Goal: Task Accomplishment & Management: Complete application form

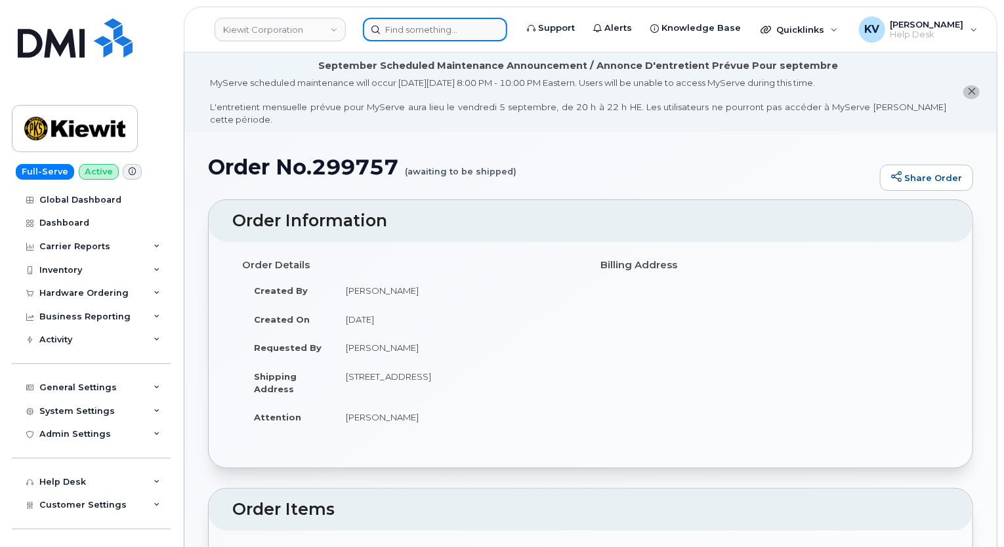
click at [430, 30] on input at bounding box center [435, 30] width 144 height 24
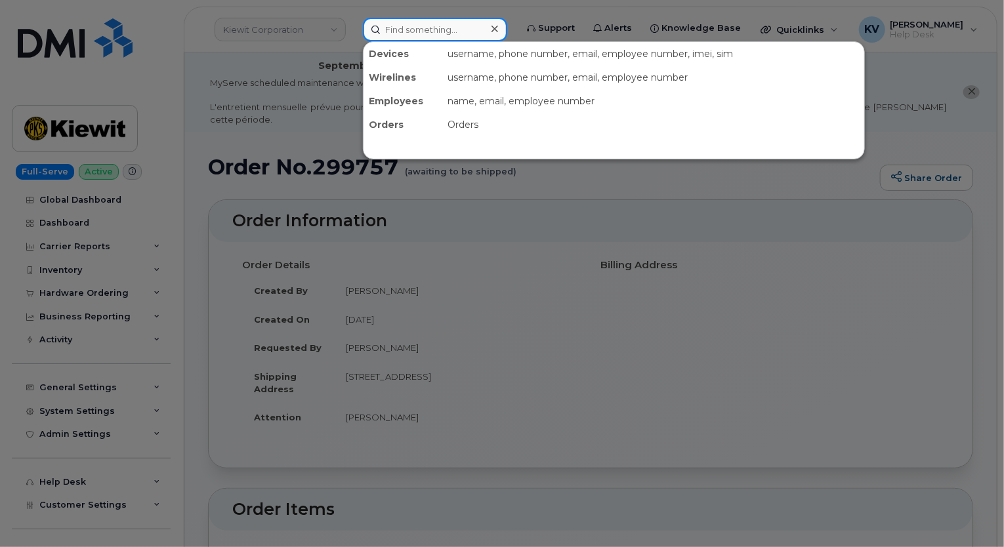
paste input "299544"
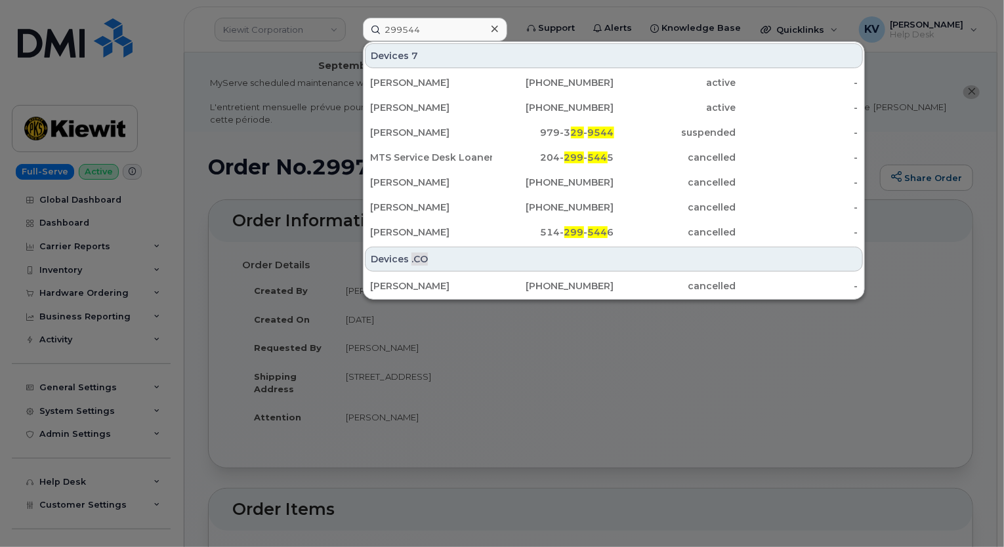
click at [539, 339] on div at bounding box center [502, 273] width 1004 height 547
click at [480, 21] on input "299544" at bounding box center [435, 30] width 144 height 24
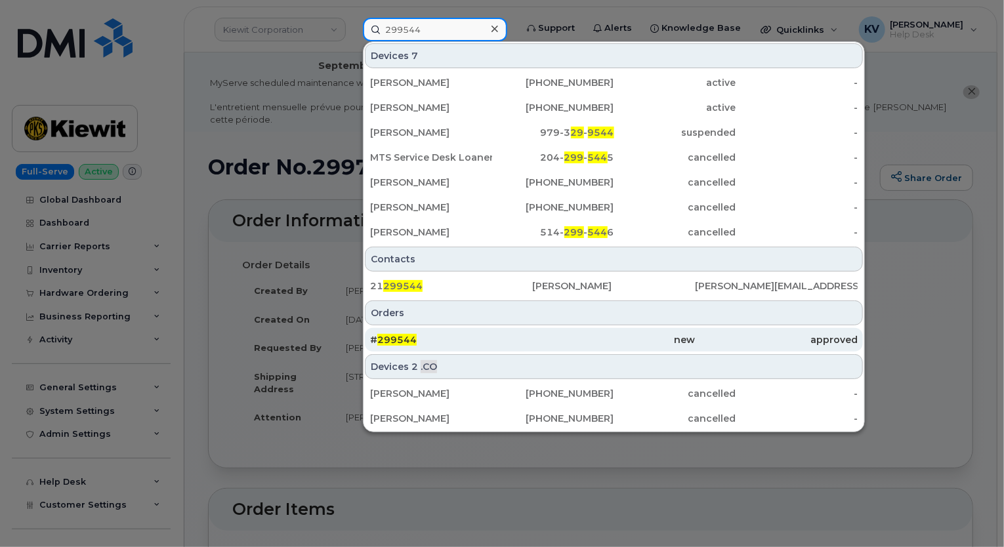
type input "299544"
click at [404, 339] on span "299544" at bounding box center [396, 340] width 39 height 12
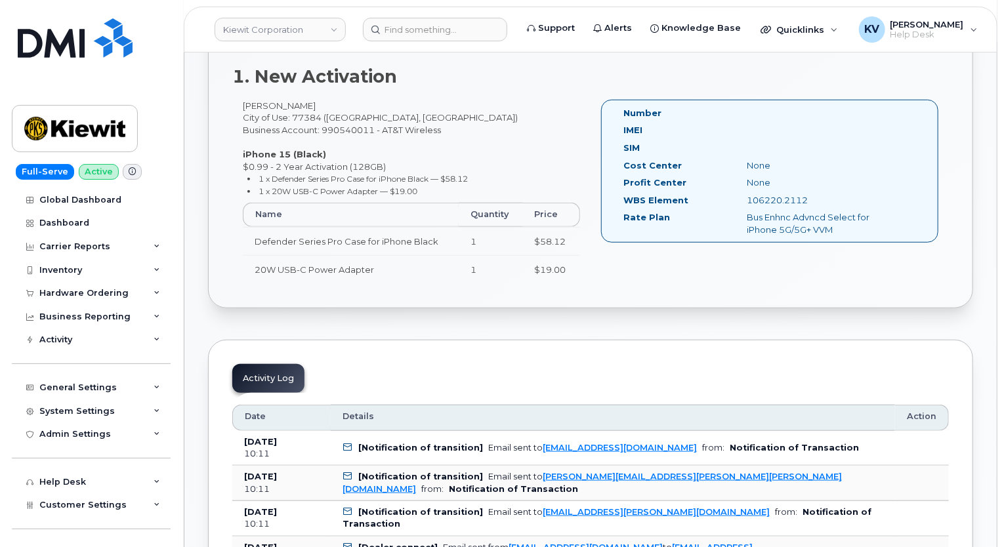
scroll to position [328, 0]
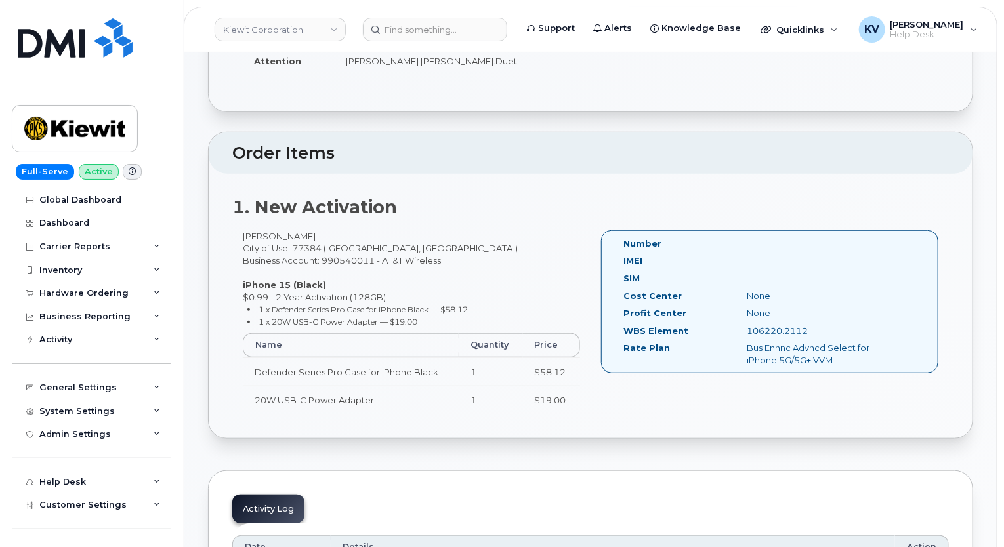
click at [738, 291] on div "Cost Center None" at bounding box center [762, 299] width 297 height 18
click at [612, 316] on div "Number IMEI SIM Cost Center None [GEOGRAPHIC_DATA] None WBS Element 106220.2112…" at bounding box center [769, 302] width 337 height 144
drag, startPoint x: 486, startPoint y: 291, endPoint x: 403, endPoint y: 331, distance: 91.9
click at [483, 303] on li "1 x Defender Series Pro Case for iPhone Black — $58.12" at bounding box center [413, 309] width 333 height 12
click at [401, 333] on th "Name" at bounding box center [351, 345] width 216 height 24
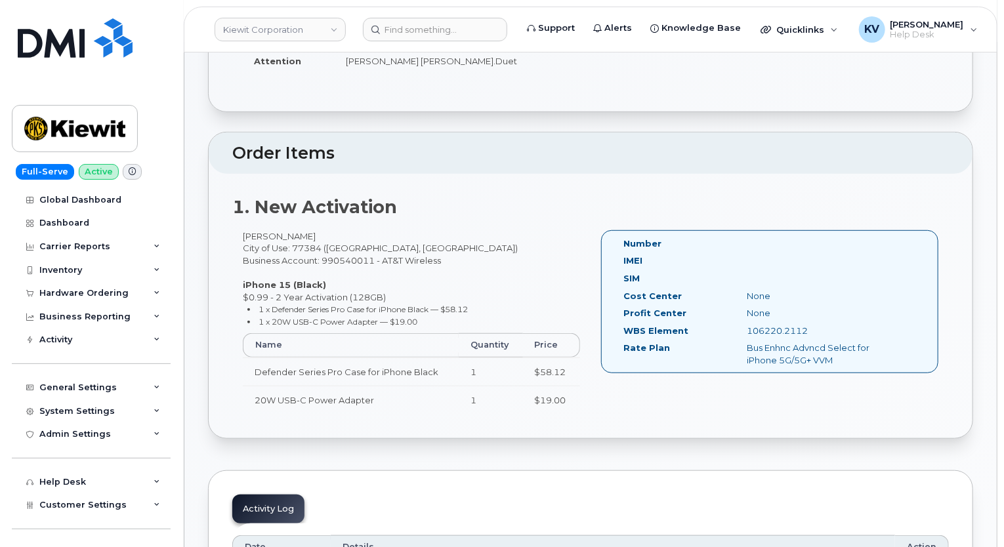
scroll to position [0, 0]
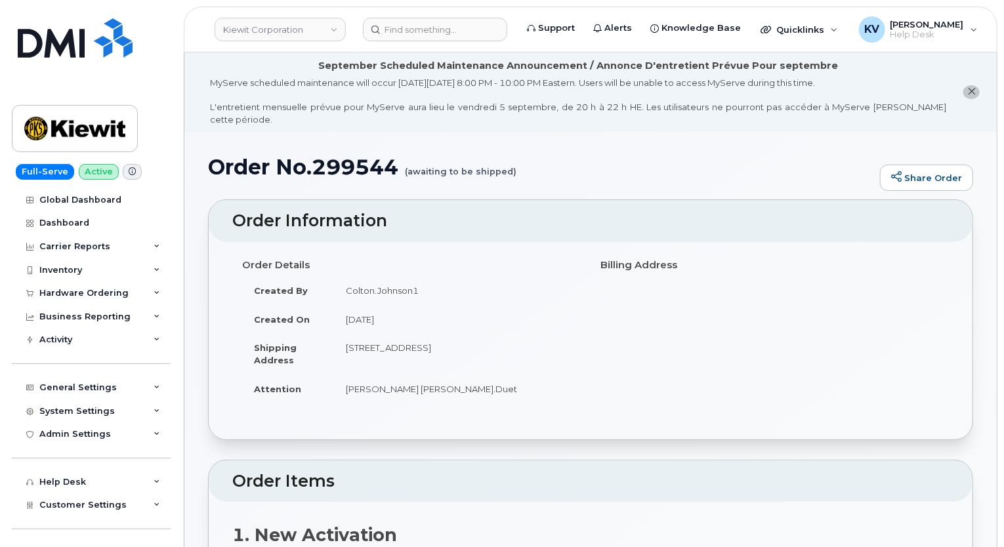
click at [373, 276] on td "Colton.Johnson1" at bounding box center [457, 290] width 247 height 29
drag, startPoint x: 547, startPoint y: 348, endPoint x: 483, endPoint y: 221, distance: 142.3
click at [545, 346] on td "[STREET_ADDRESS]" at bounding box center [457, 353] width 247 height 41
drag, startPoint x: 480, startPoint y: 219, endPoint x: 455, endPoint y: 173, distance: 52.6
click at [475, 211] on header "Order Information" at bounding box center [591, 221] width 764 height 42
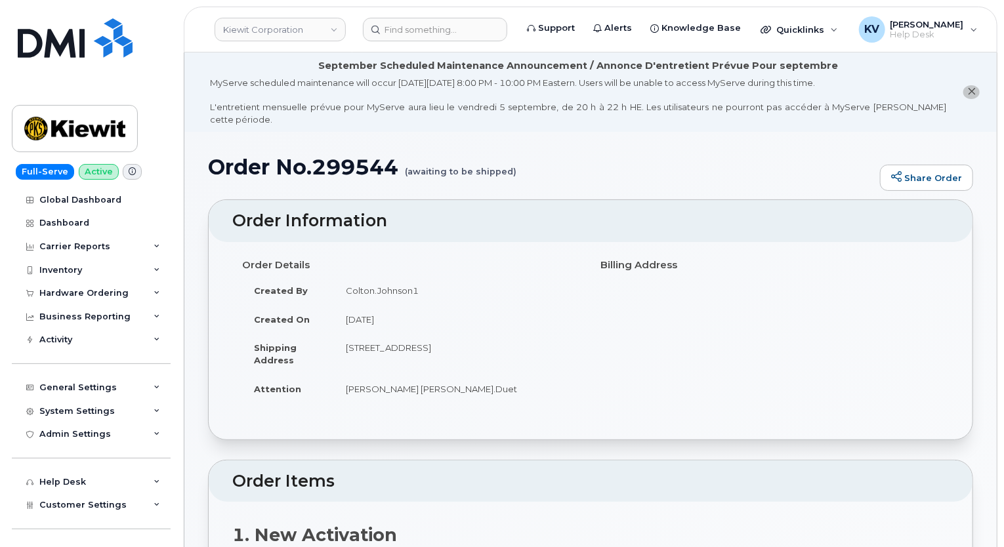
click at [446, 160] on small "(awaiting to be shipped)" at bounding box center [461, 166] width 112 height 20
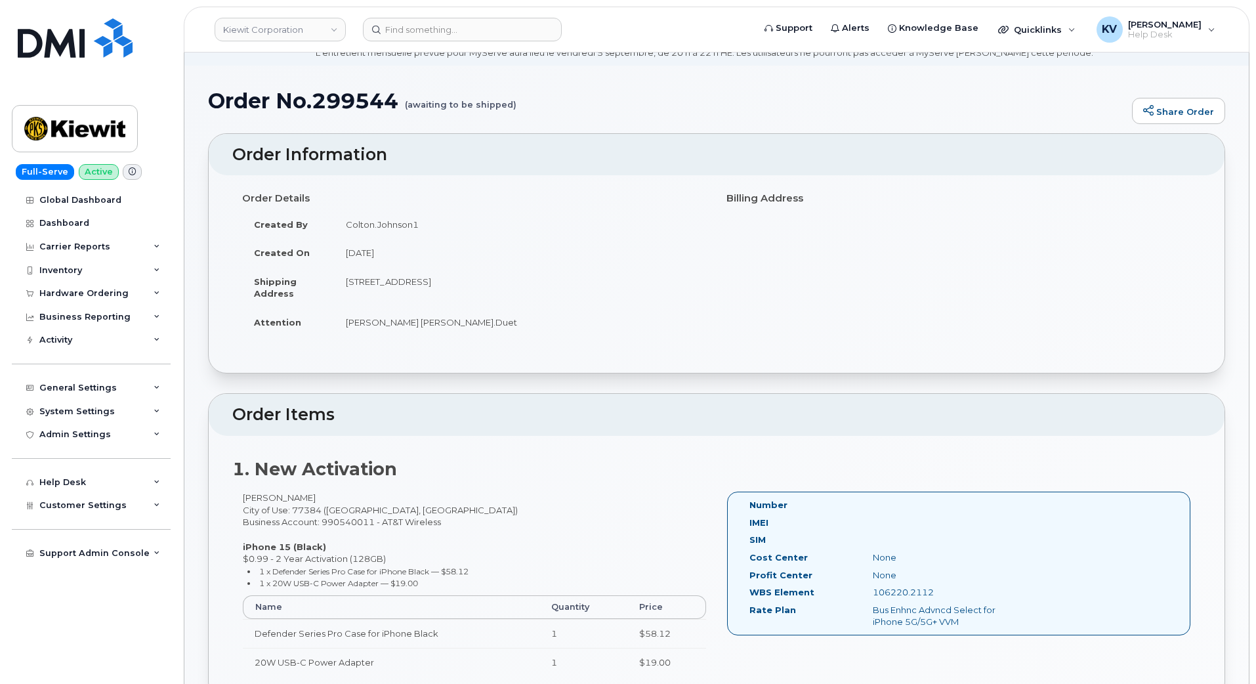
scroll to position [82, 0]
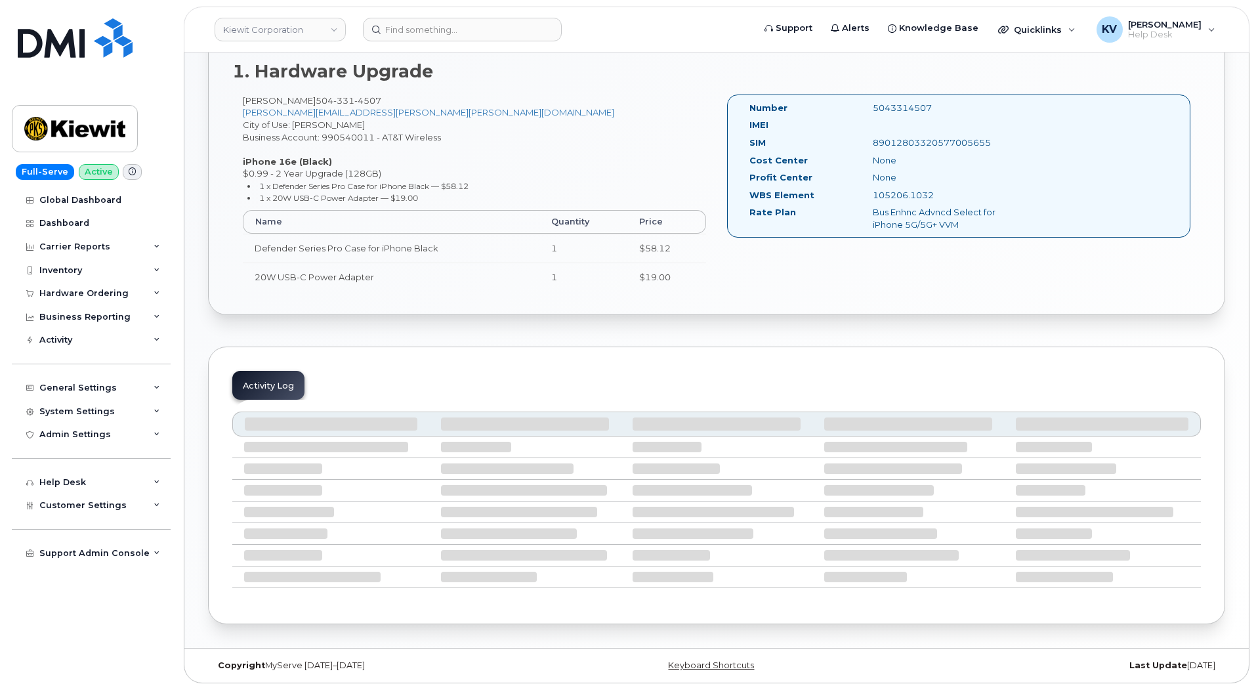
scroll to position [486, 0]
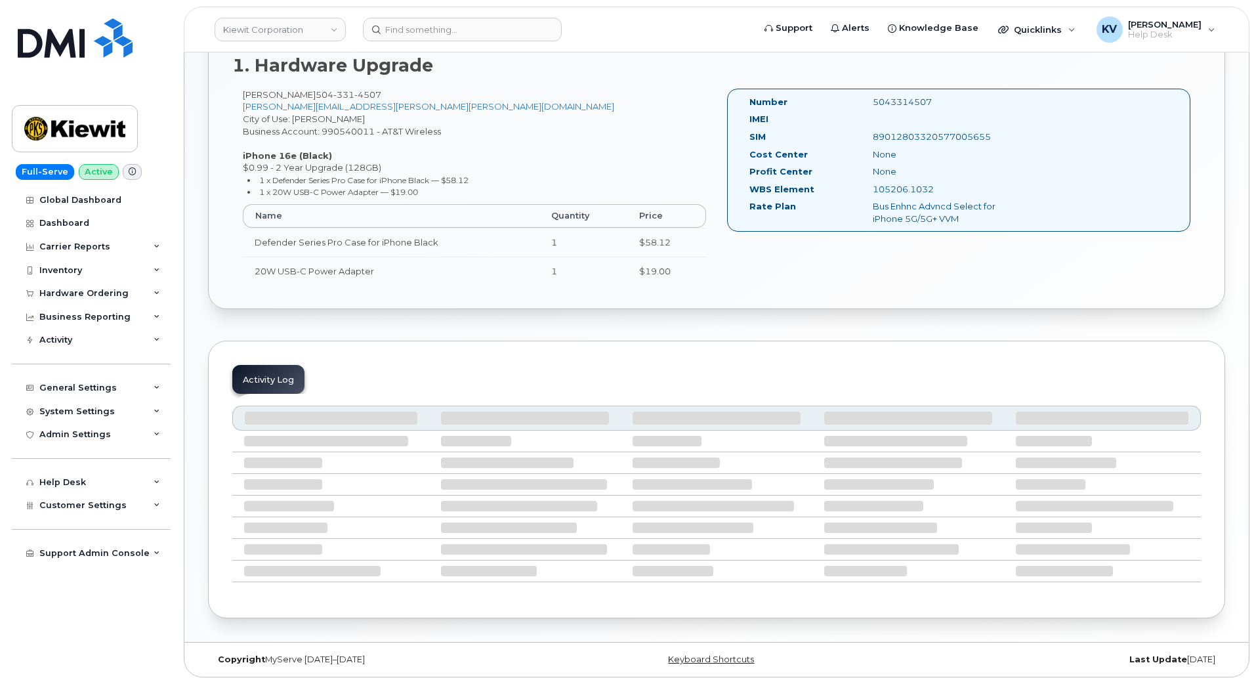
click at [990, 206] on div "Bus Enhnc Advncd Select for iPhone 5G/5G+ VVM" at bounding box center [949, 212] width 173 height 24
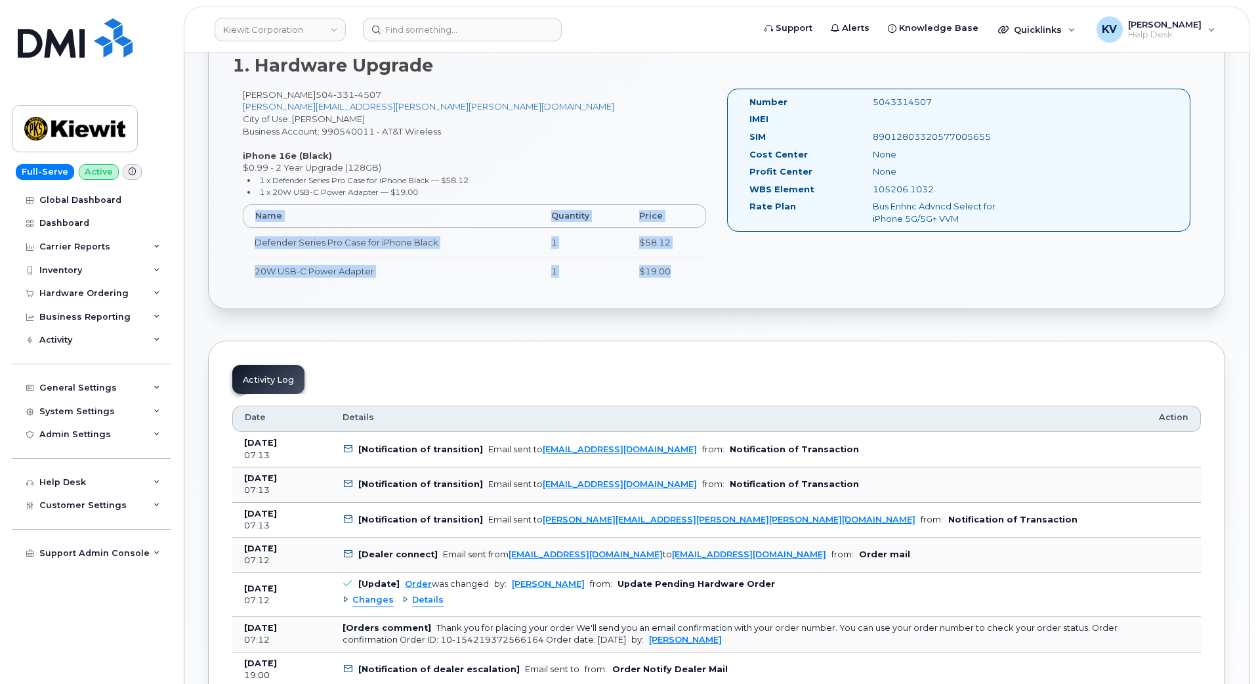
click at [681, 279] on div "CHAD BROCK 504 331 4507 CHAD.BROCK@KIEWIT.COM City of Use: Kenner Business Acco…" at bounding box center [474, 193] width 484 height 208
drag, startPoint x: 485, startPoint y: 315, endPoint x: 459, endPoint y: 285, distance: 39.6
click at [381, 190] on small "1 x 20W USB-C Power Adapter — $19.00" at bounding box center [338, 192] width 159 height 10
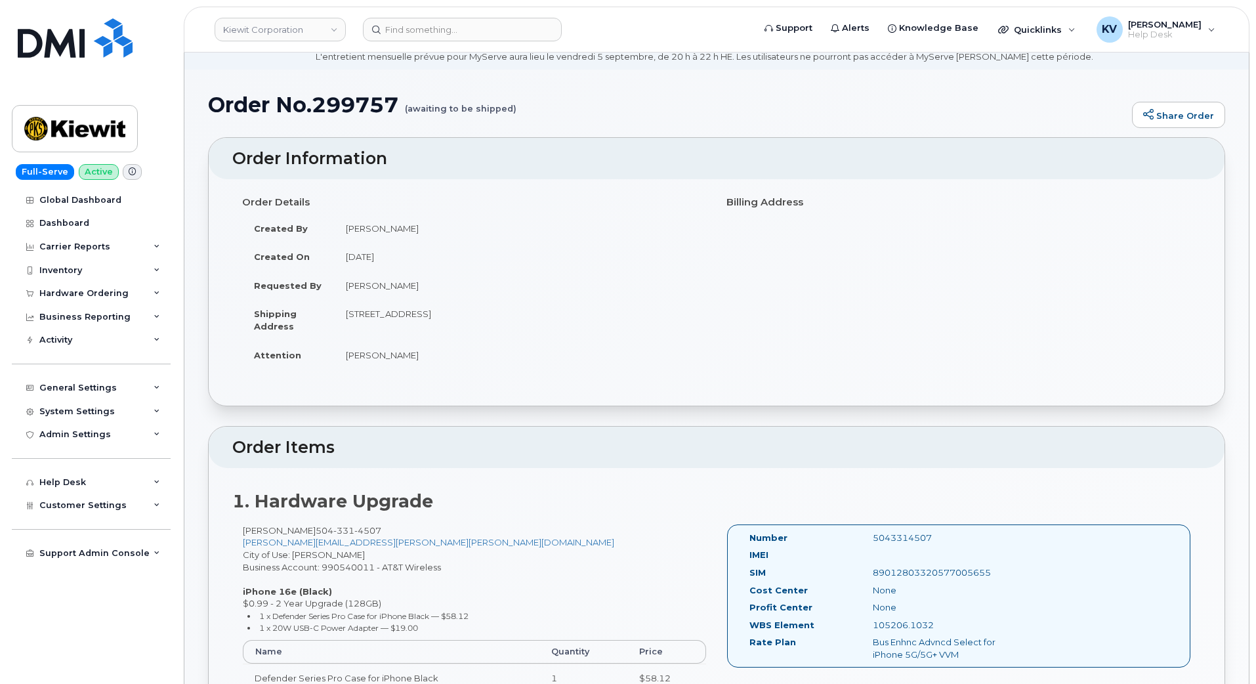
scroll to position [0, 0]
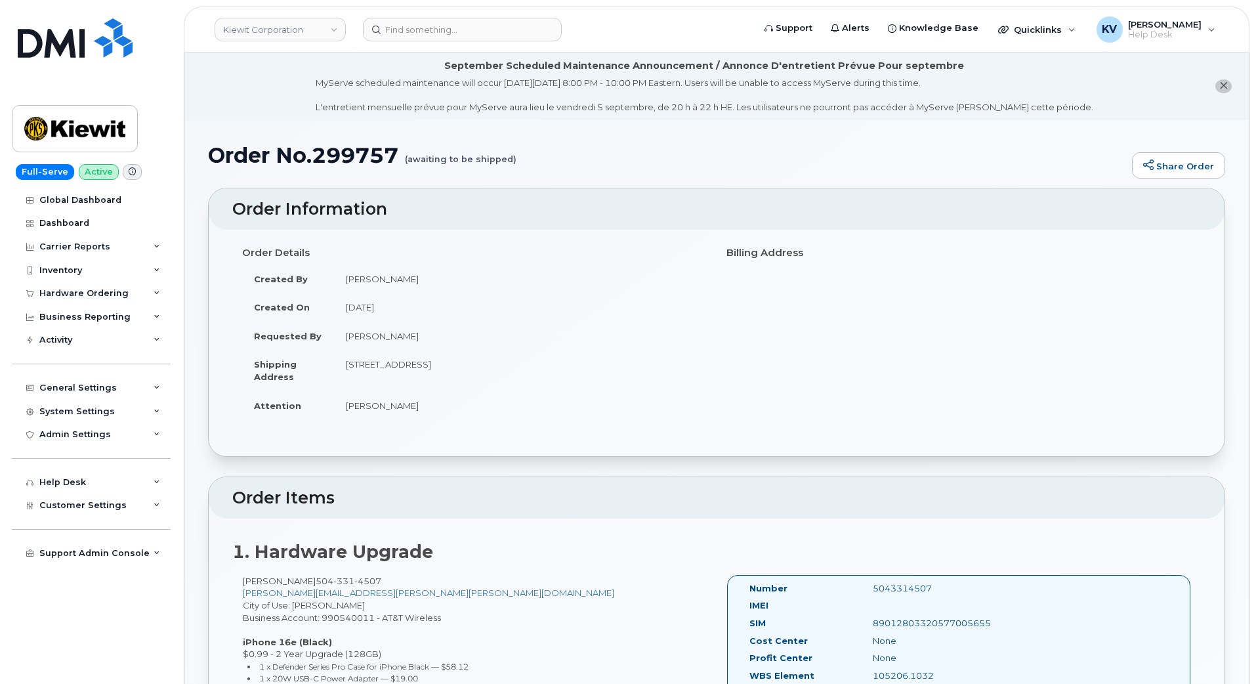
drag, startPoint x: 1002, startPoint y: 350, endPoint x: 989, endPoint y: 338, distance: 18.1
click at [1002, 350] on div "Order Details Created By Nicholas Capella Created On September 2, 2025 Requeste…" at bounding box center [716, 337] width 969 height 190
click at [820, 238] on div "Order Details Created By Nicholas Capella Created On September 2, 2025 Requeste…" at bounding box center [717, 343] width 1016 height 226
click at [597, 221] on header "Order Information" at bounding box center [717, 209] width 1016 height 42
click at [460, 146] on small "(awaiting to be shipped)" at bounding box center [461, 154] width 112 height 20
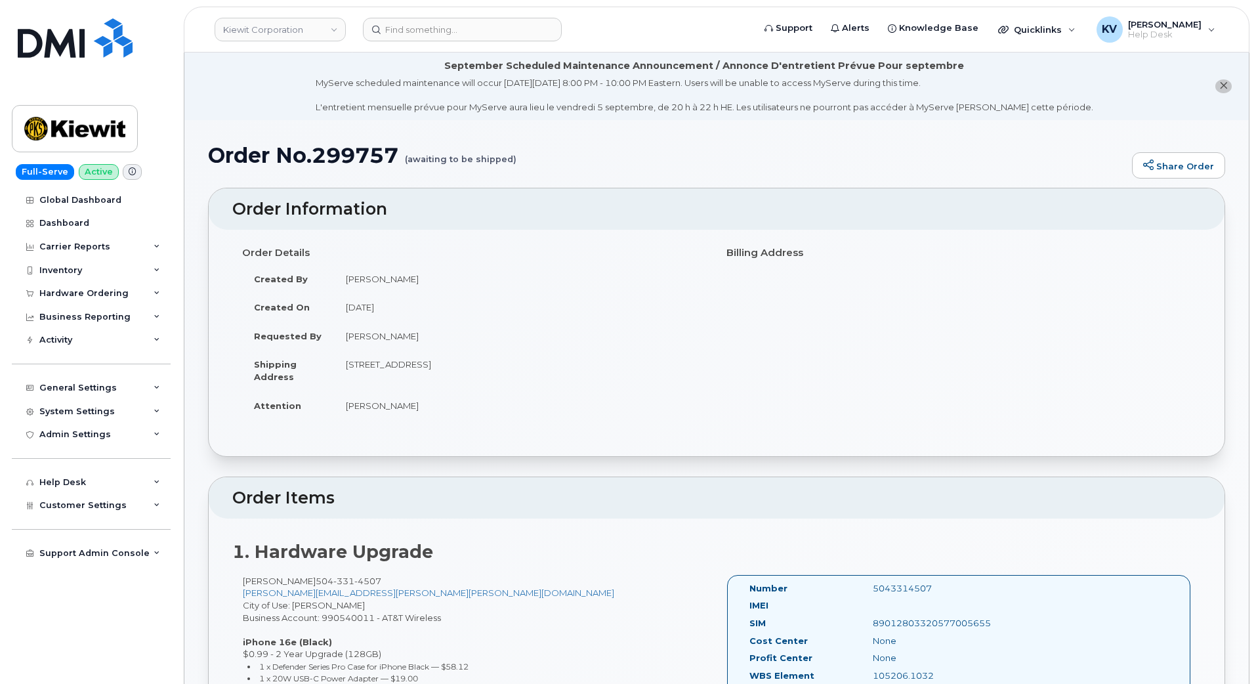
click at [469, 160] on small "(awaiting to be shipped)" at bounding box center [461, 154] width 112 height 20
click at [1055, 391] on div "Order Details Created By Nicholas Capella Created On September 2, 2025 Requeste…" at bounding box center [716, 337] width 969 height 190
click at [1171, 162] on link "Share Order" at bounding box center [1178, 165] width 93 height 26
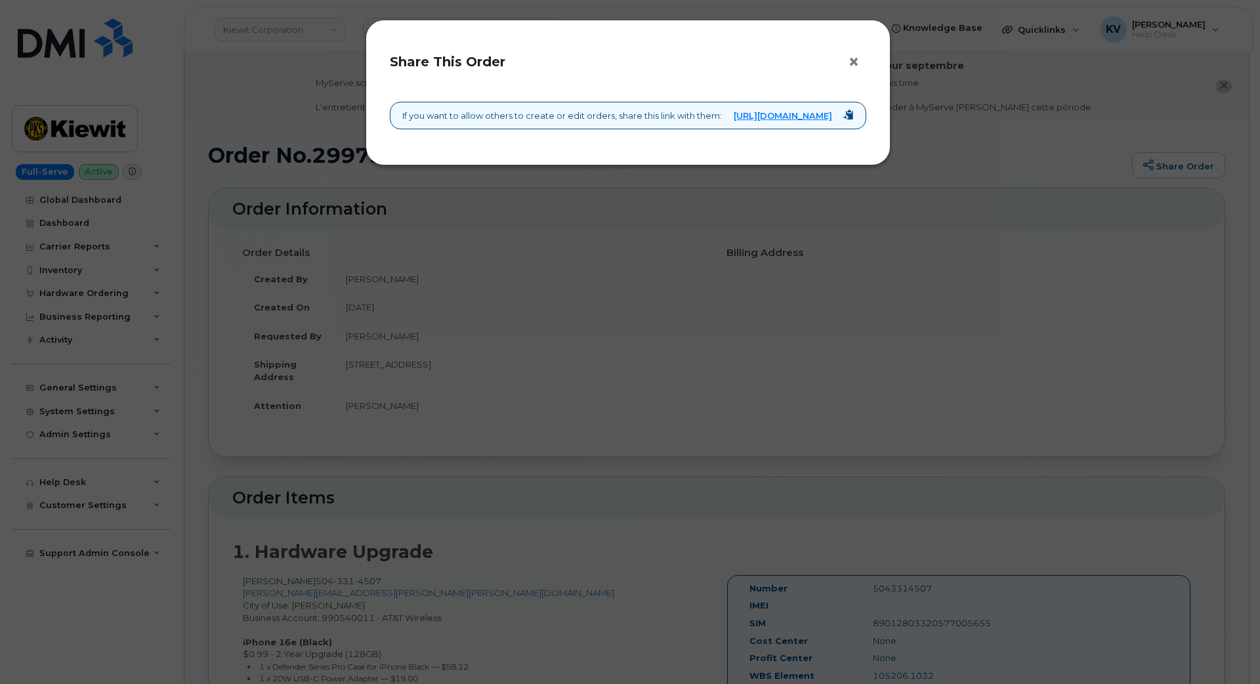
click at [853, 58] on button "×" at bounding box center [857, 63] width 18 height 20
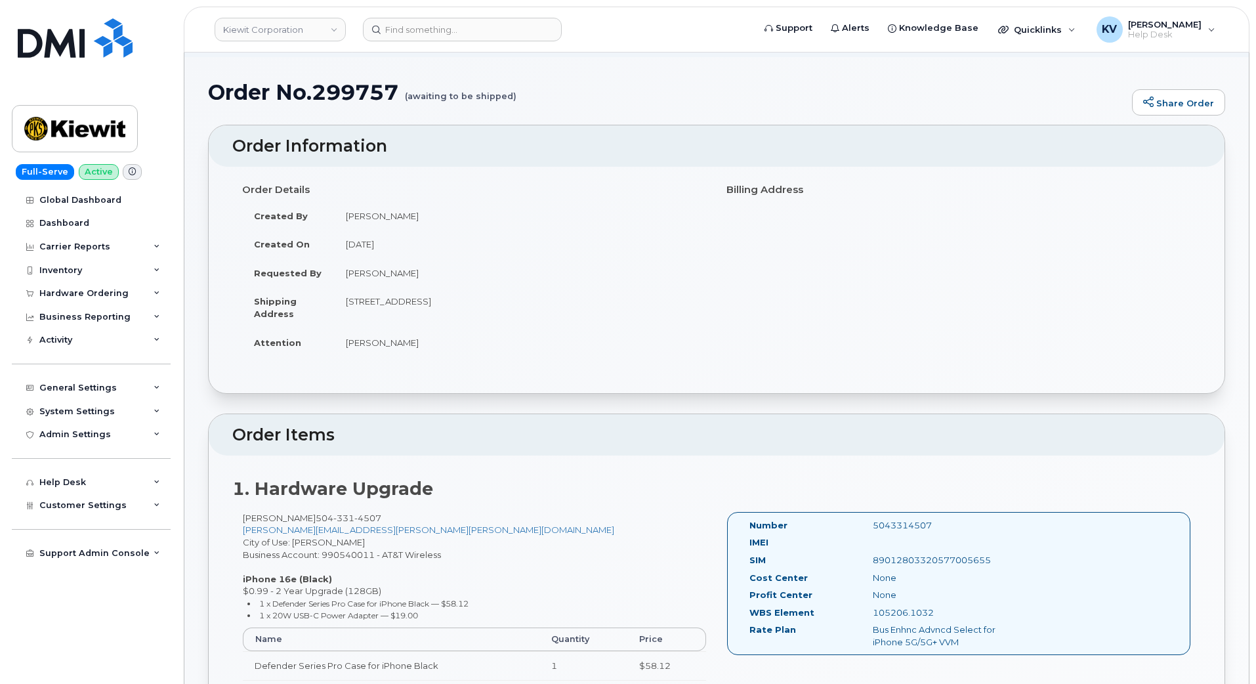
scroll to position [328, 0]
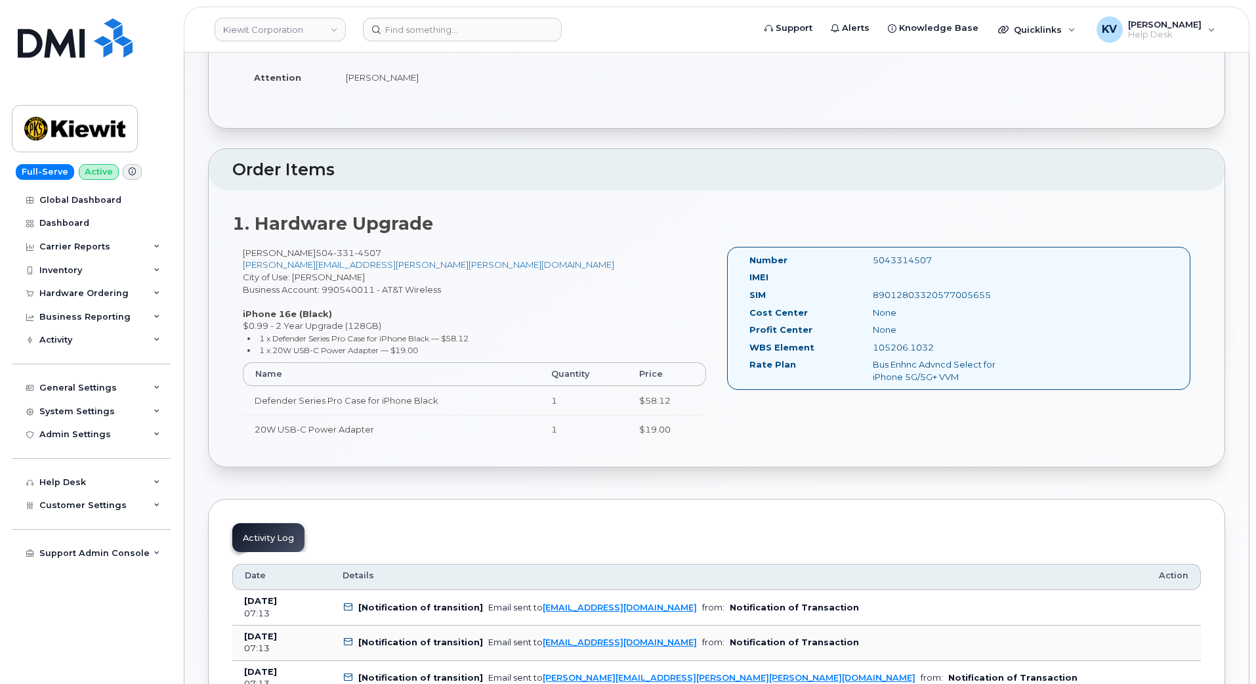
click at [898, 329] on div "None" at bounding box center [949, 330] width 173 height 12
click at [902, 291] on div "89012803320577005655" at bounding box center [949, 295] width 173 height 12
drag, startPoint x: 517, startPoint y: 299, endPoint x: 516, endPoint y: 306, distance: 7.3
click at [517, 299] on div "CHAD BROCK 504 331 4507 CHAD.BROCK@KIEWIT.COM City of Use: Kenner Business Acco…" at bounding box center [474, 351] width 484 height 208
click at [513, 393] on td "Defender Series Pro Case for iPhone Black" at bounding box center [391, 400] width 297 height 29
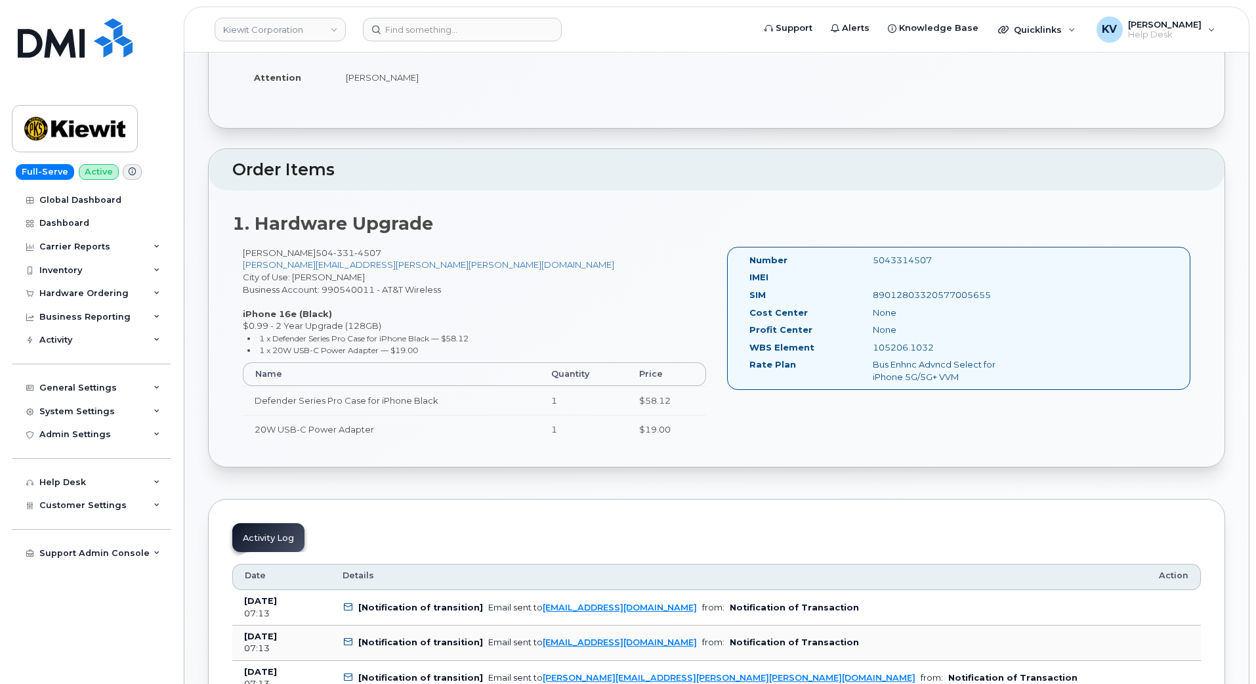
drag, startPoint x: 381, startPoint y: 379, endPoint x: 369, endPoint y: 274, distance: 105.7
click at [375, 370] on th "Name" at bounding box center [391, 374] width 297 height 24
drag, startPoint x: 368, startPoint y: 272, endPoint x: 379, endPoint y: 239, distance: 34.7
click at [368, 270] on div "CHAD BROCK 504 331 4507 CHAD.BROCK@KIEWIT.COM City of Use: Kenner Business Acco…" at bounding box center [474, 351] width 484 height 208
click at [368, 230] on strong "1. Hardware Upgrade" at bounding box center [332, 224] width 201 height 22
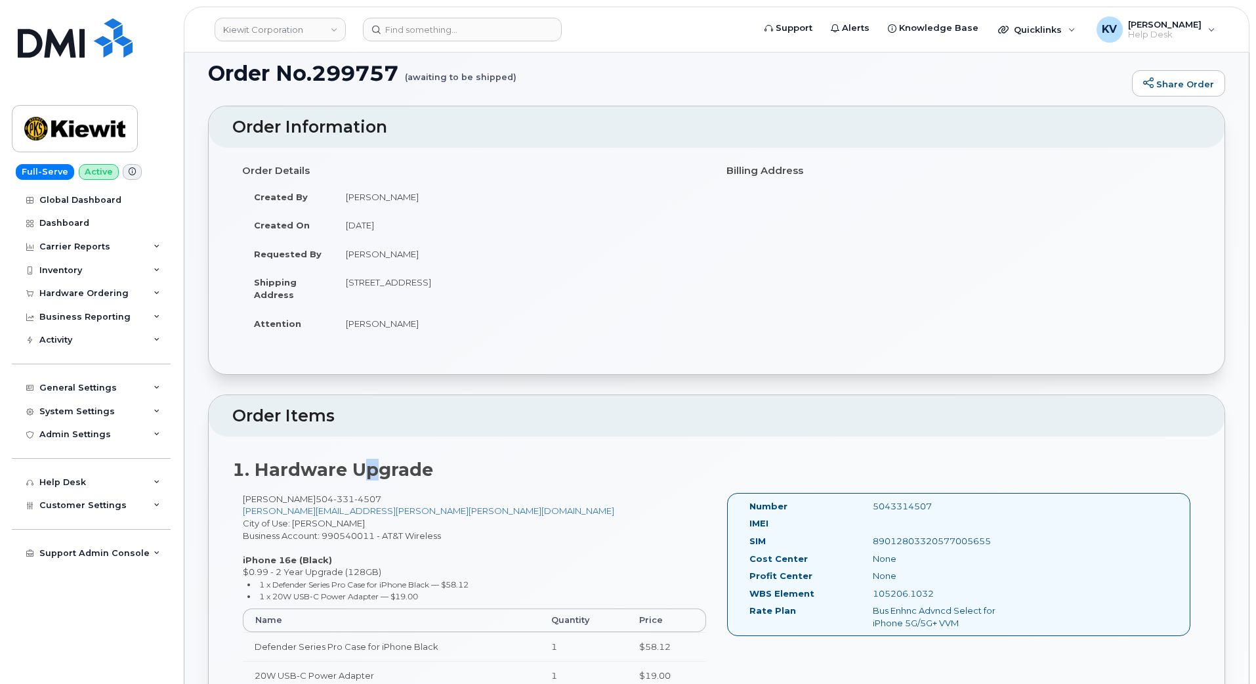
scroll to position [0, 0]
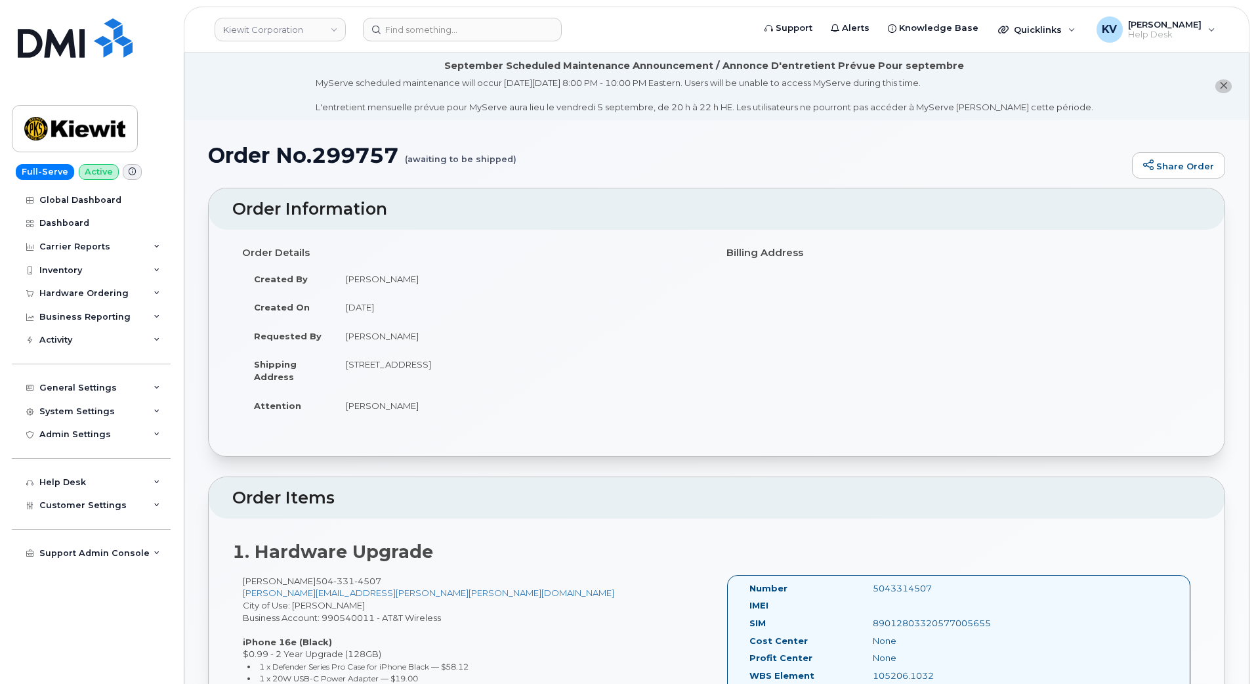
click at [492, 243] on div "Order Details Created By Nicholas Capella Created On September 2, 2025 Requeste…" at bounding box center [474, 337] width 484 height 190
click at [467, 159] on small "(awaiting to be shipped)" at bounding box center [461, 154] width 112 height 20
click at [464, 156] on small "(awaiting to be shipped)" at bounding box center [461, 154] width 112 height 20
drag, startPoint x: 745, startPoint y: 249, endPoint x: 729, endPoint y: 241, distance: 17.6
click at [743, 247] on h4 "Billing Address" at bounding box center [959, 252] width 465 height 11
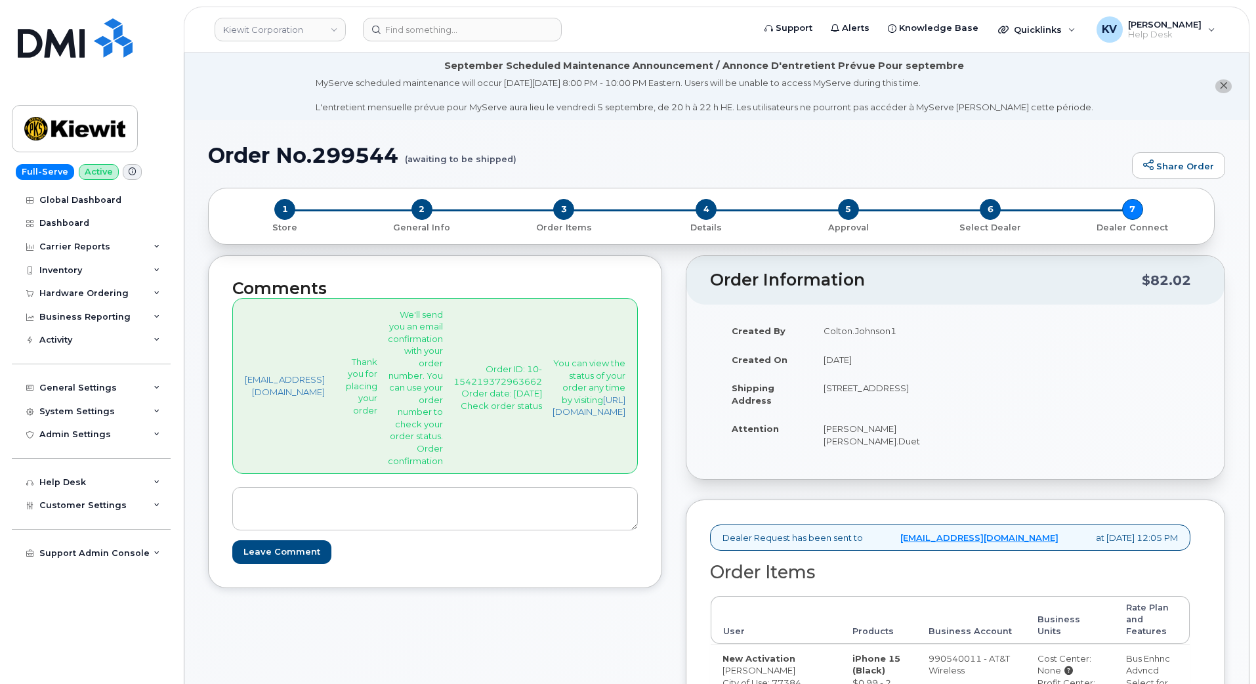
click at [627, 669] on div "Comments [EMAIL_ADDRESS][DOMAIN_NAME] Thank you for placing your order We'll se…" at bounding box center [435, 667] width 454 height 824
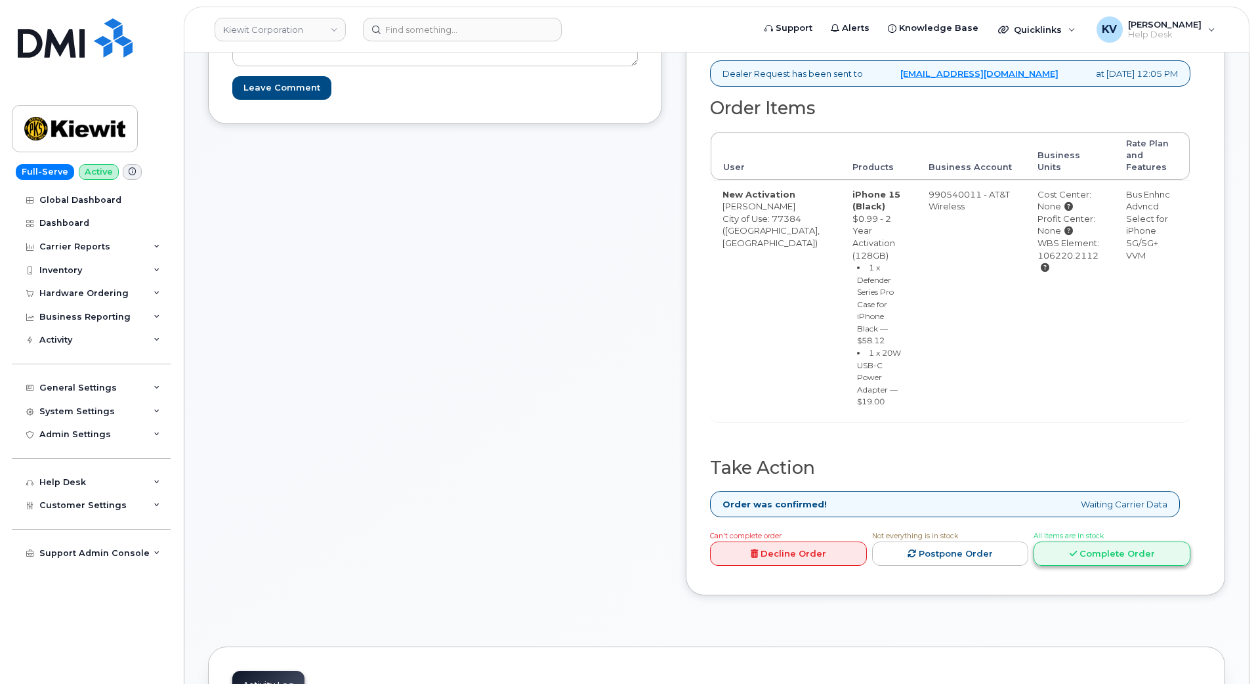
scroll to position [492, 0]
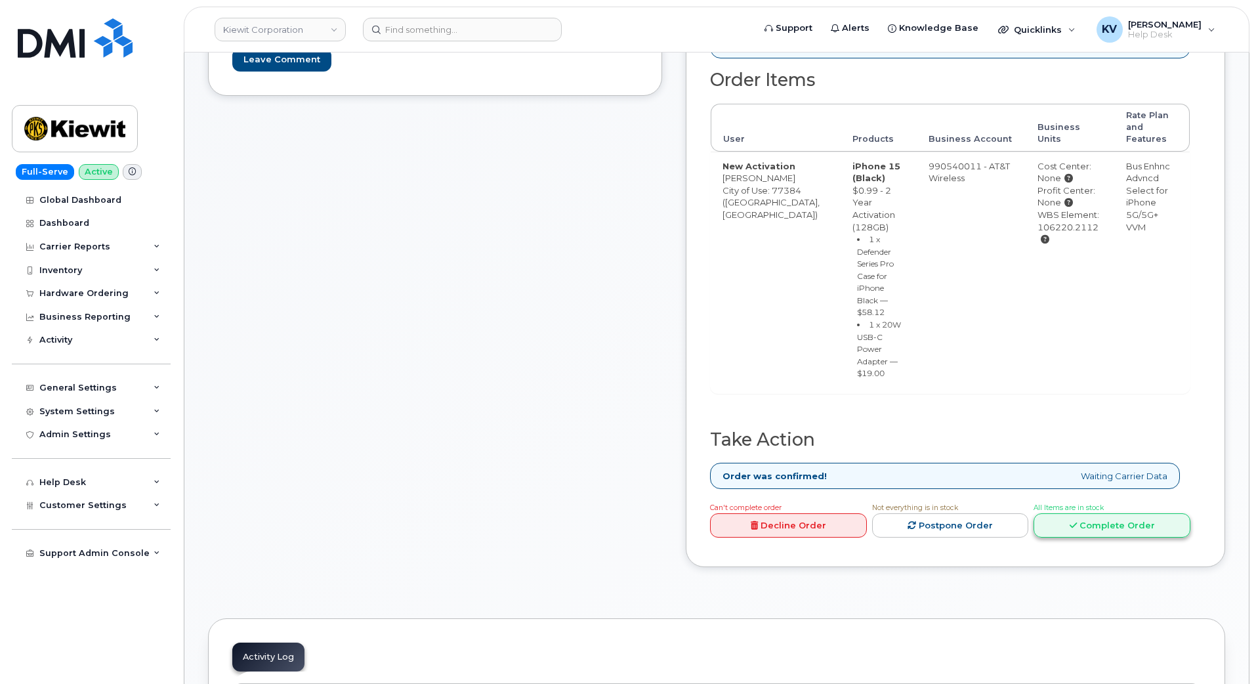
click at [1105, 538] on link "Complete Order" at bounding box center [1112, 525] width 157 height 24
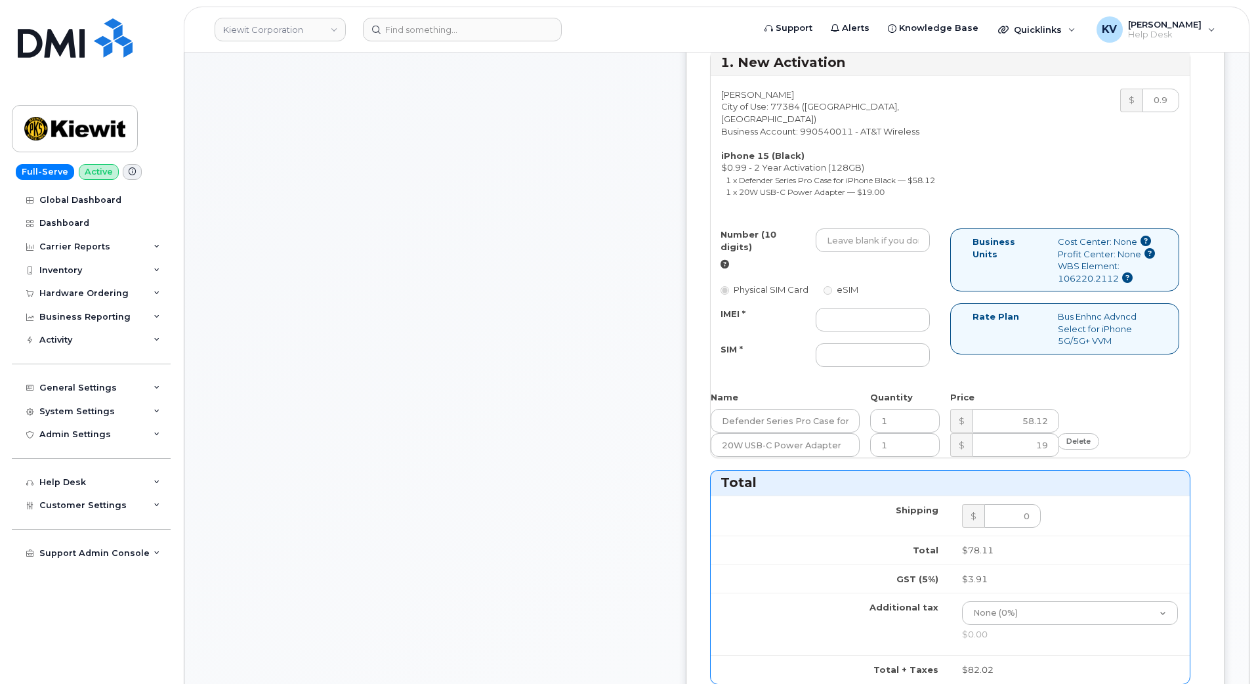
scroll to position [574, 0]
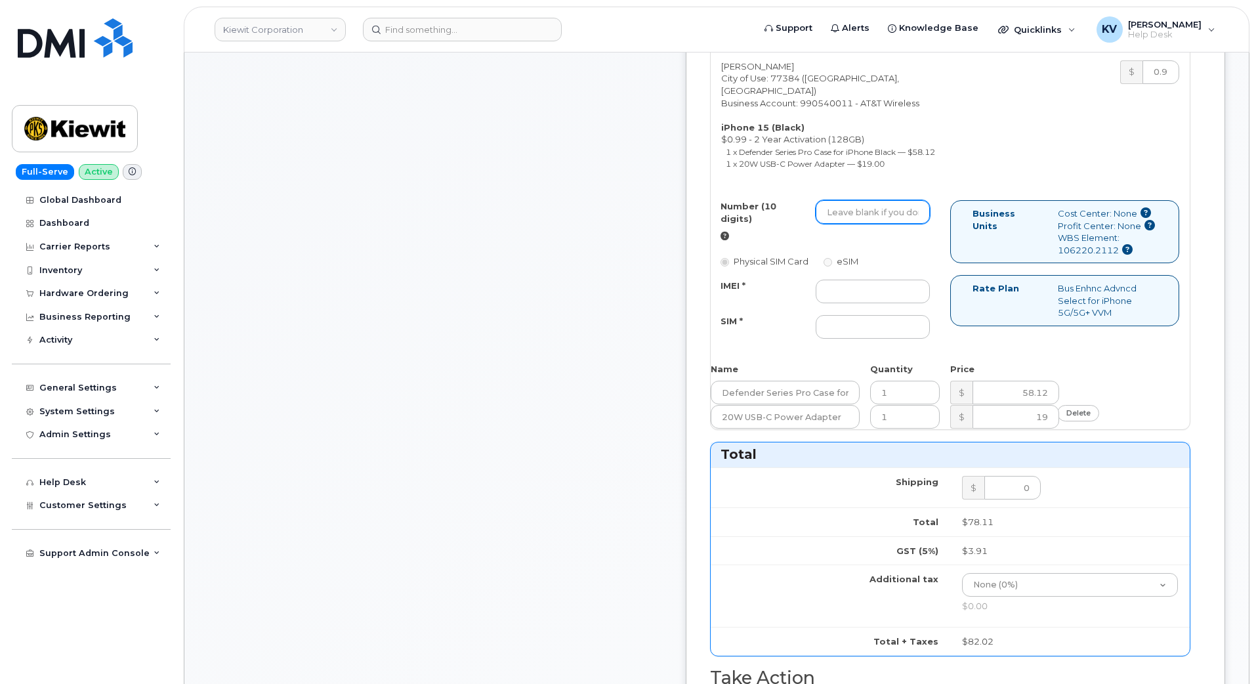
click at [910, 224] on input "Number (10 digits)" at bounding box center [873, 212] width 114 height 24
paste input "[PHONE_NUMBER]"
click at [914, 224] on input "[PHONE_NUMBER]" at bounding box center [873, 212] width 114 height 24
type input "3464130020"
click at [930, 303] on input "IMEI *" at bounding box center [873, 292] width 114 height 24
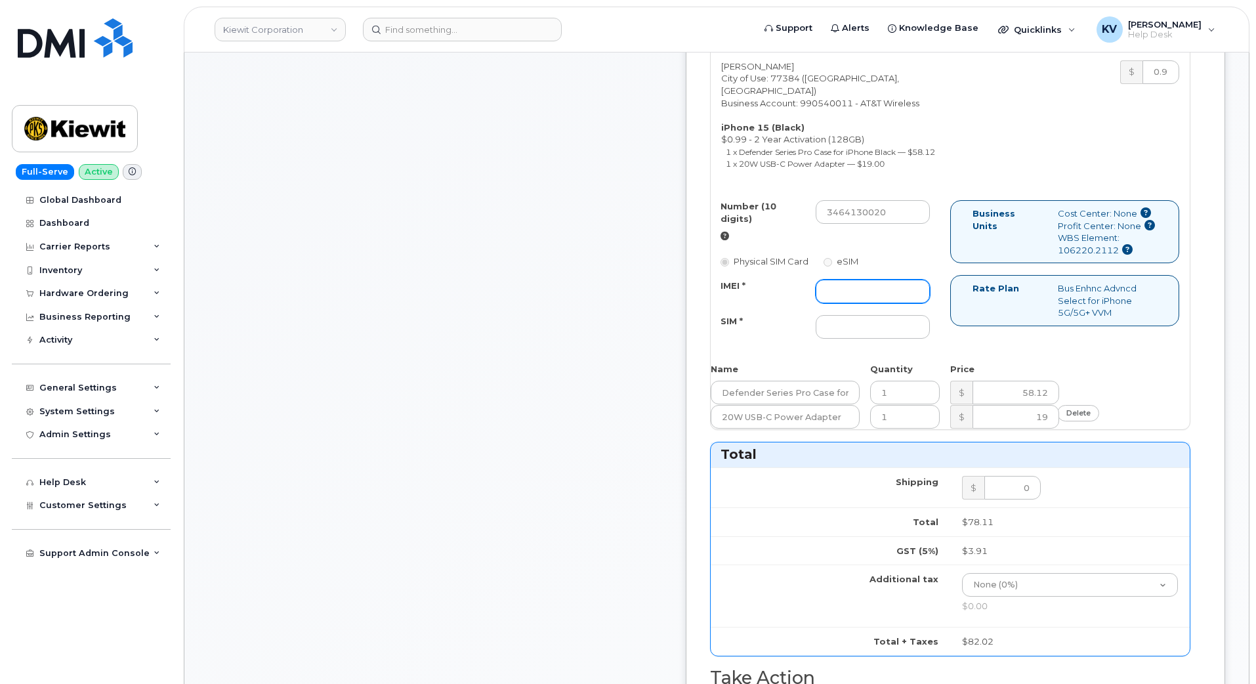
paste input "353662253653430"
type input "353662253653430"
drag, startPoint x: 931, startPoint y: 399, endPoint x: 938, endPoint y: 411, distance: 14.2
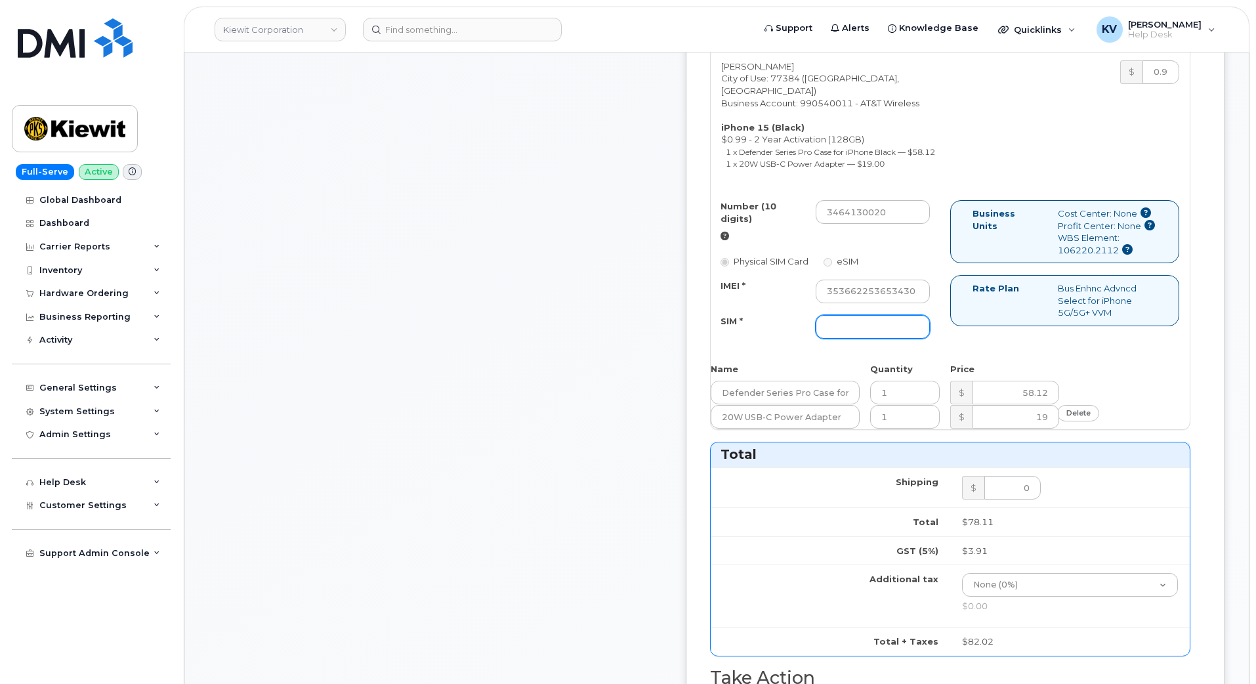
click at [930, 339] on input "SIM *" at bounding box center [873, 327] width 114 height 24
paste input "89049032007208888800208521211838"
type input "89049032007208888800208521211838"
click at [848, 351] on div "Number (10 digits) 3464130020 Physical SIM Card eSIM IMEI * 353662253653430 SIM…" at bounding box center [950, 275] width 479 height 151
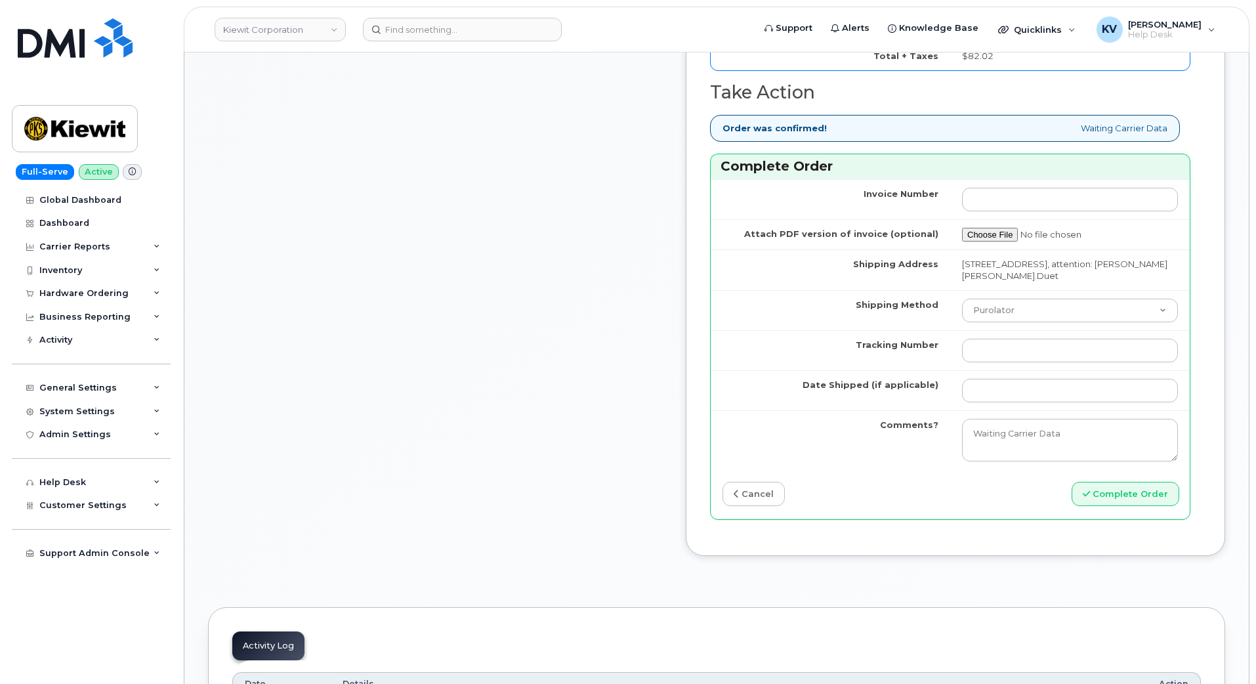
scroll to position [1313, 0]
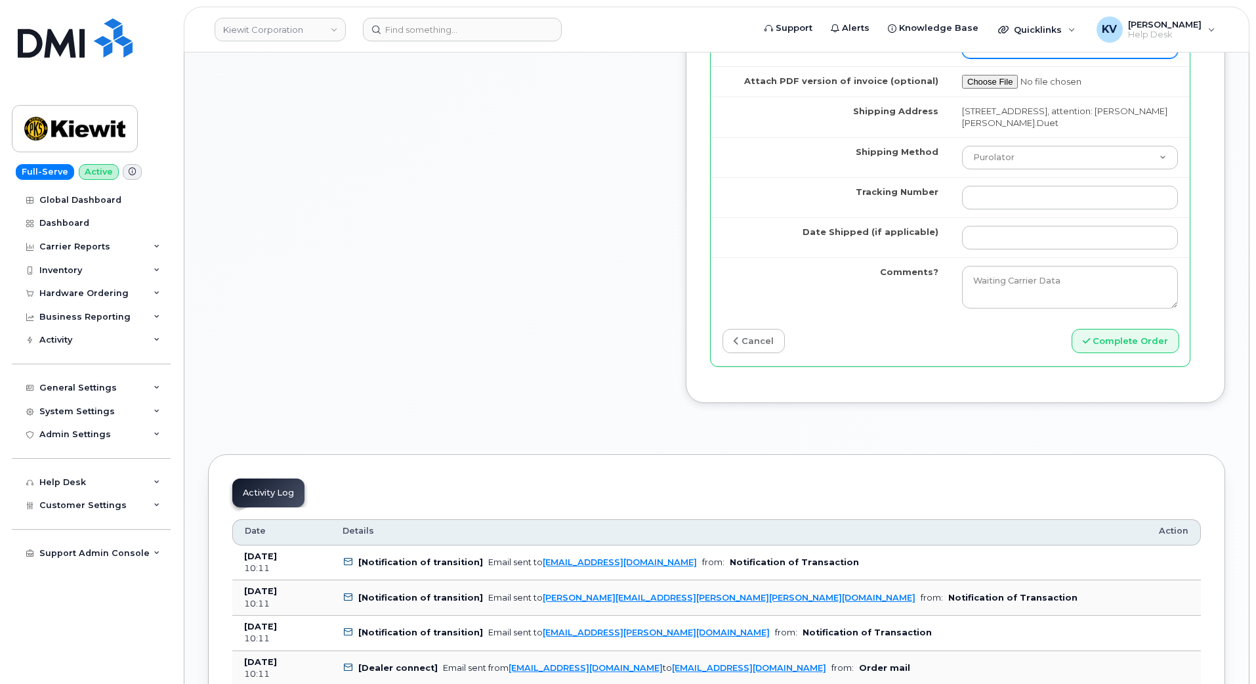
click at [1018, 58] on input "Invoice Number" at bounding box center [1070, 47] width 216 height 24
drag, startPoint x: 807, startPoint y: 190, endPoint x: 1065, endPoint y: 263, distance: 267.8
click at [808, 87] on label "Attach PDF version of invoice (optional)" at bounding box center [841, 81] width 194 height 12
click at [1062, 169] on select "Purolator UPS FedEx Canada Post Courier Other Drop Off Pick Up" at bounding box center [1070, 158] width 216 height 24
select select "FedEx"
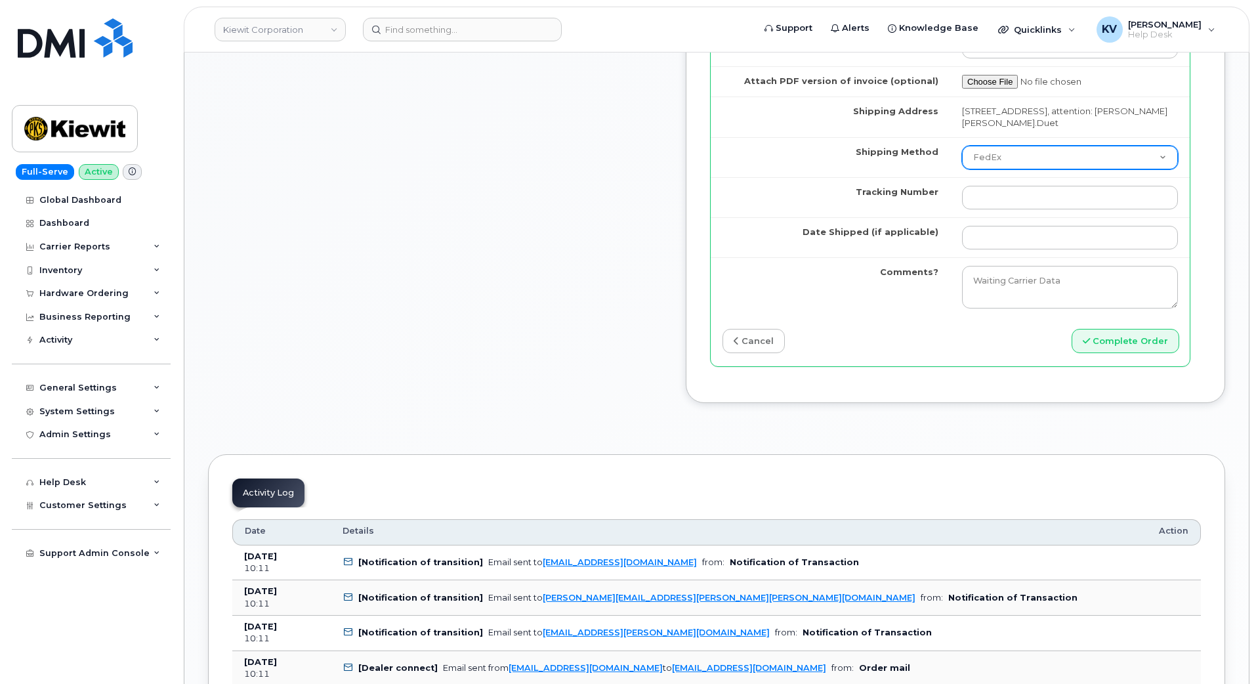
click at [975, 169] on select "Purolator UPS FedEx Canada Post Courier Other Drop Off Pick Up" at bounding box center [1070, 158] width 216 height 24
click at [1009, 209] on input "Tracking Number" at bounding box center [1070, 198] width 216 height 24
paste input "454266930876"
type input "454266930876"
click at [1147, 353] on button "Complete Order" at bounding box center [1126, 341] width 108 height 24
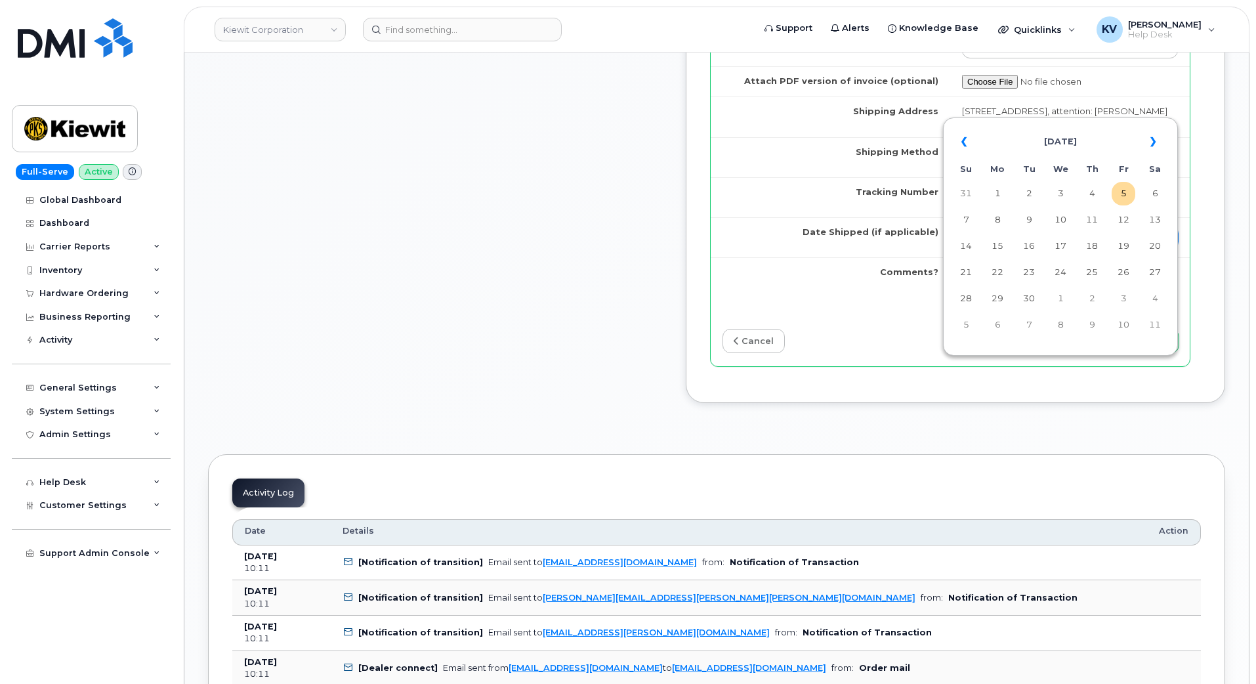
click at [990, 249] on input "Date Shipped (if applicable)" at bounding box center [1070, 238] width 216 height 24
click at [1114, 199] on td "5" at bounding box center [1124, 194] width 24 height 24
type input "[DATE]"
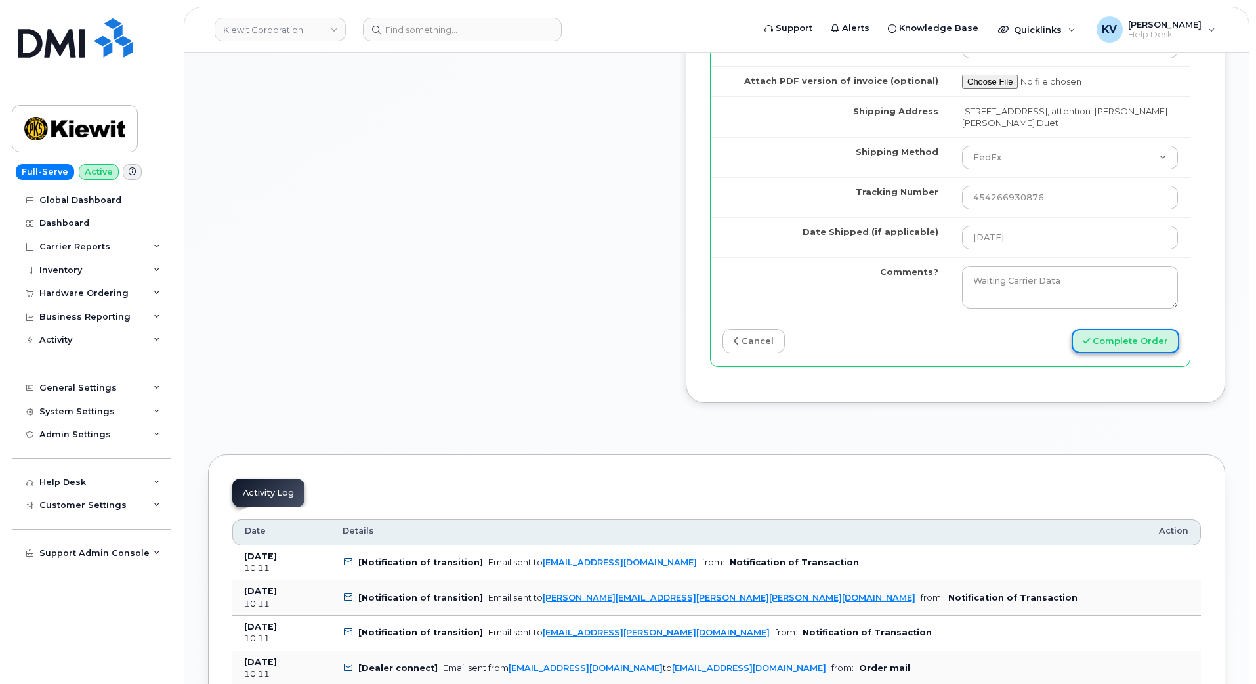
click at [1134, 353] on button "Complete Order" at bounding box center [1126, 341] width 108 height 24
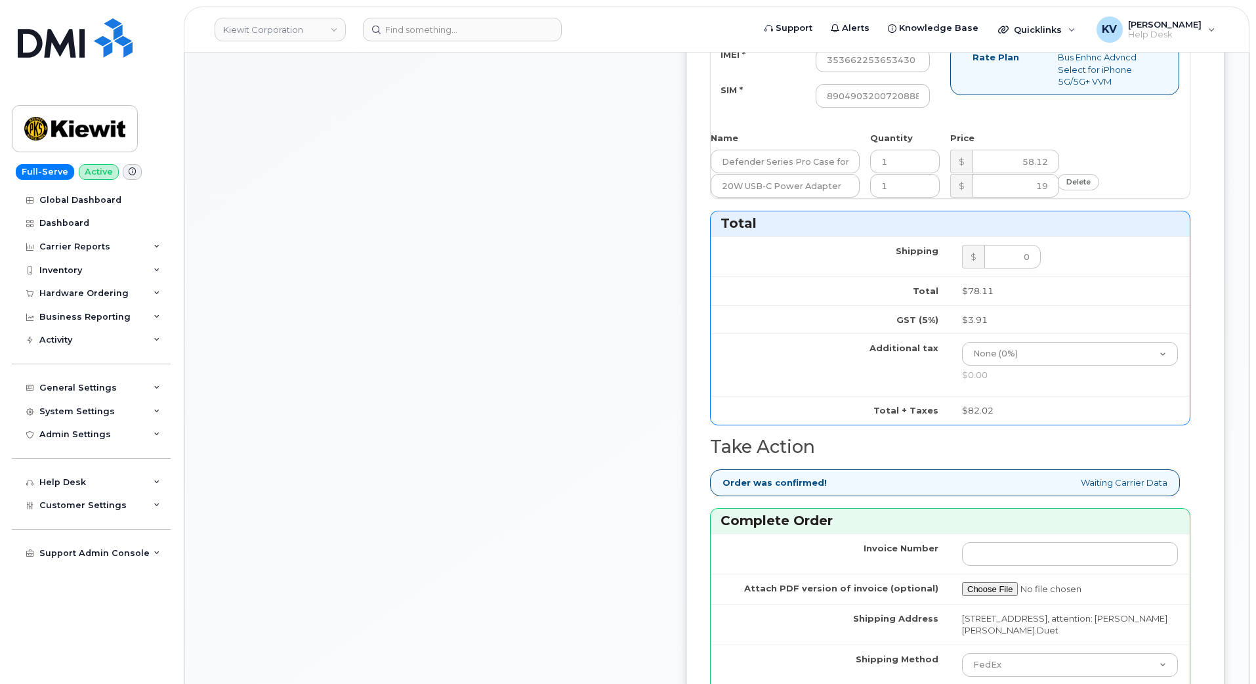
scroll to position [738, 0]
